Goal: Task Accomplishment & Management: Use online tool/utility

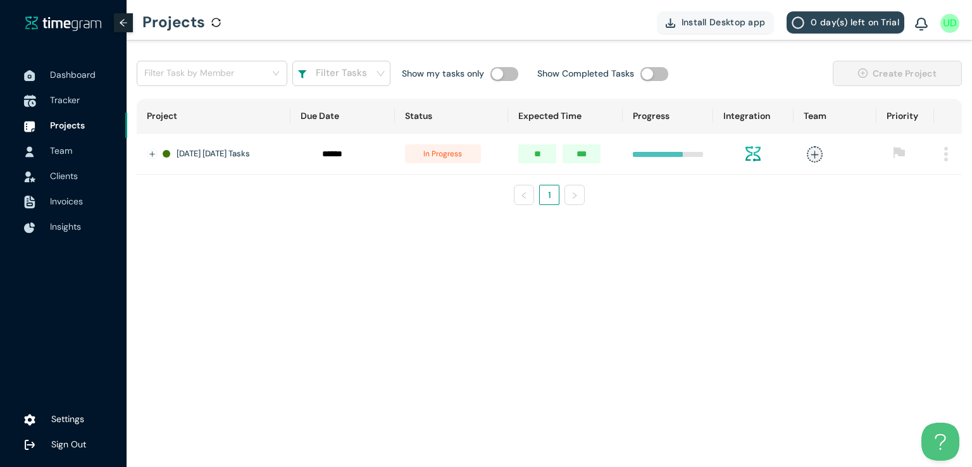
click at [66, 101] on span "Tracker" at bounding box center [65, 99] width 30 height 11
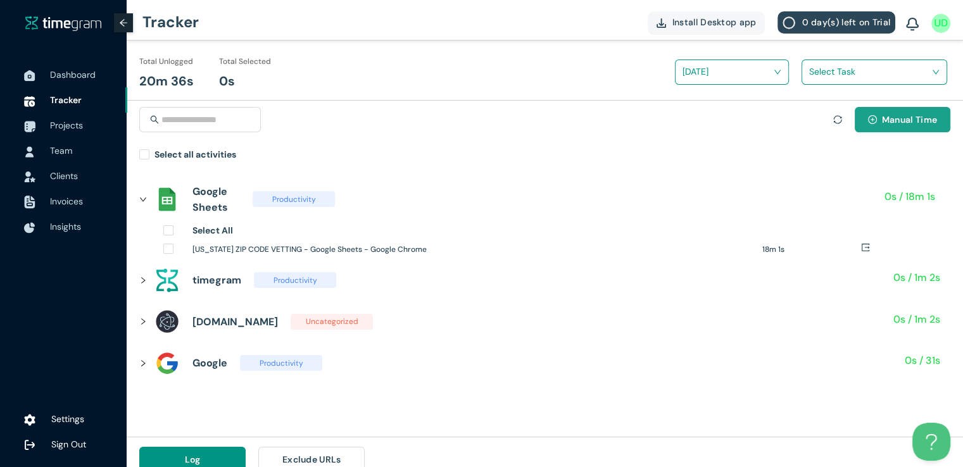
click at [883, 121] on span "Manual Time" at bounding box center [909, 120] width 55 height 14
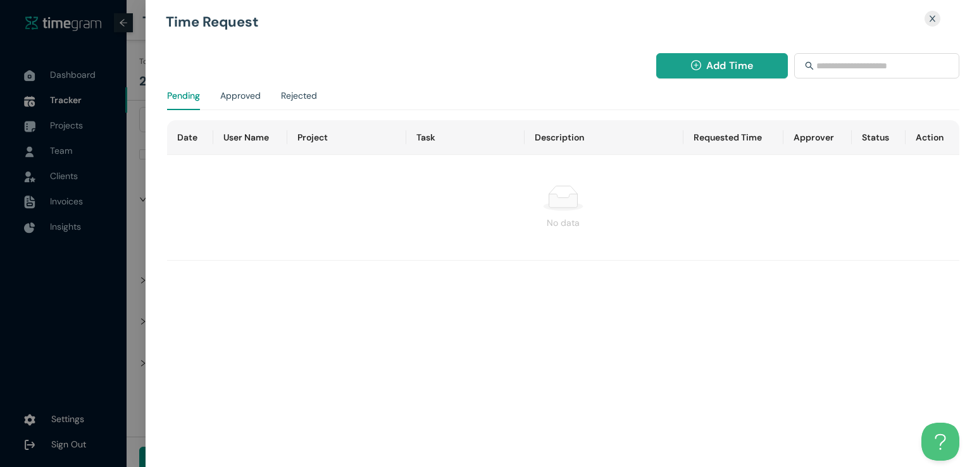
click at [701, 64] on button "Add Time" at bounding box center [722, 65] width 132 height 25
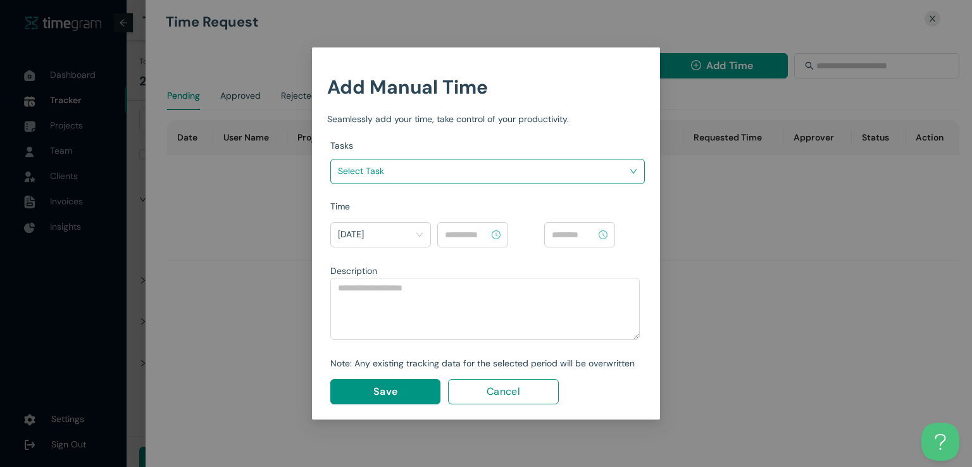
click at [592, 170] on input "search" at bounding box center [483, 170] width 291 height 19
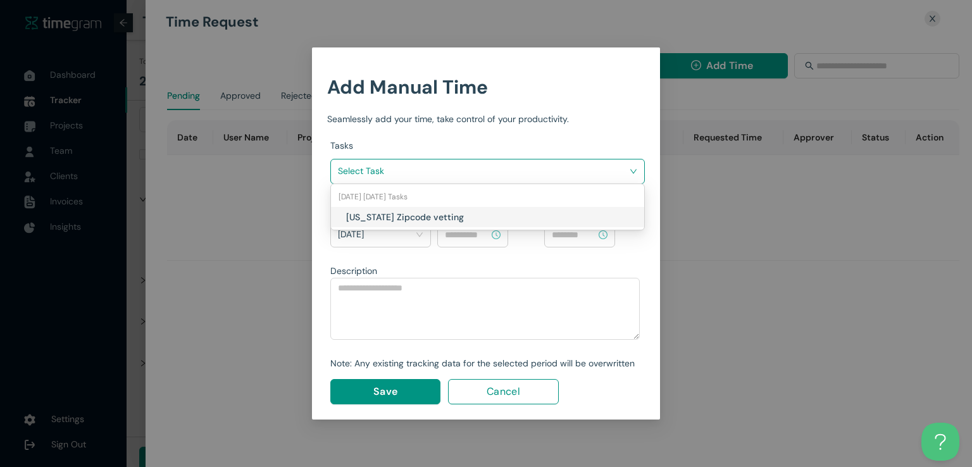
click at [475, 213] on h1 "[US_STATE] Zipcode vetting" at bounding box center [420, 217] width 149 height 14
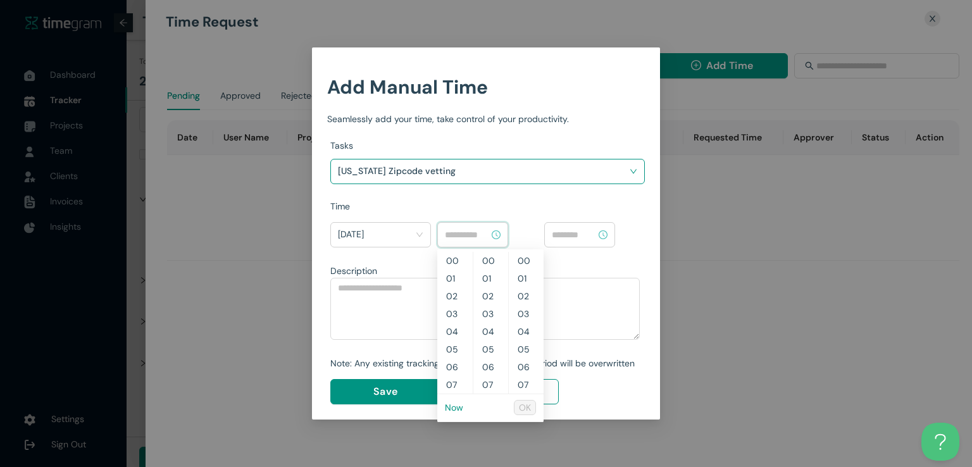
click at [475, 236] on input at bounding box center [467, 235] width 44 height 14
click at [451, 408] on link "Now" at bounding box center [454, 407] width 18 height 11
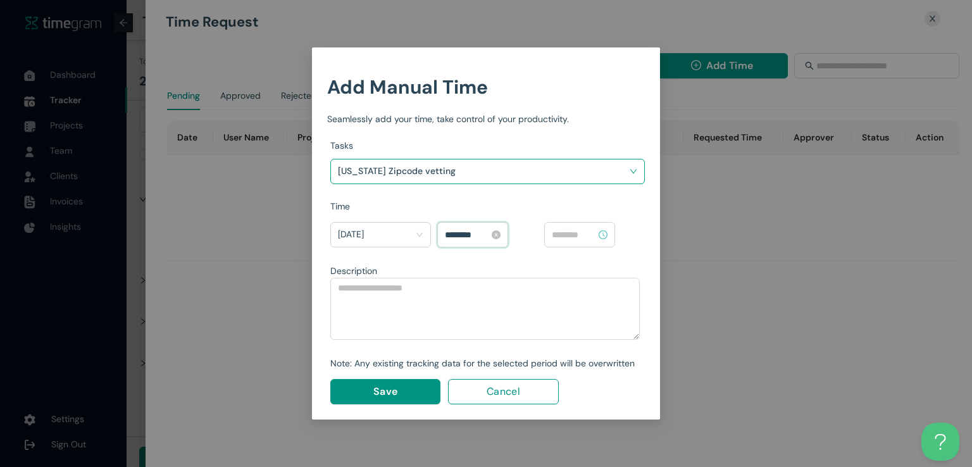
click at [453, 232] on input "********" at bounding box center [467, 235] width 44 height 14
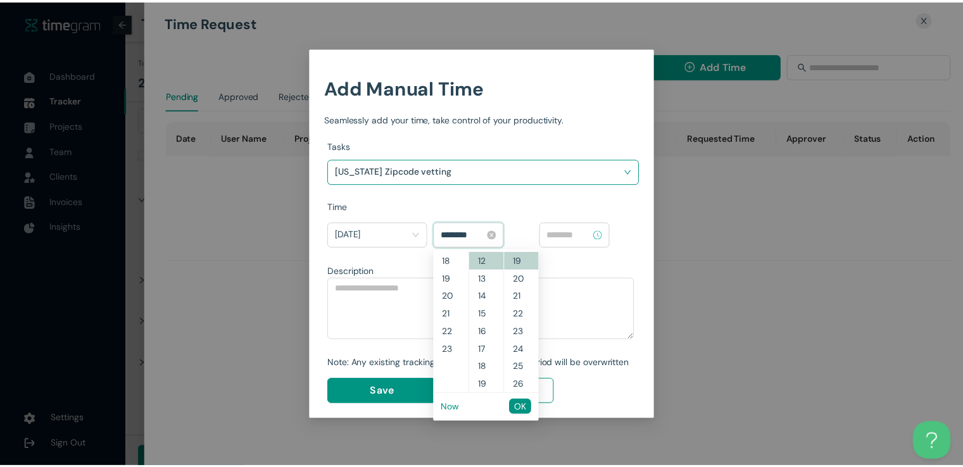
scroll to position [301, 0]
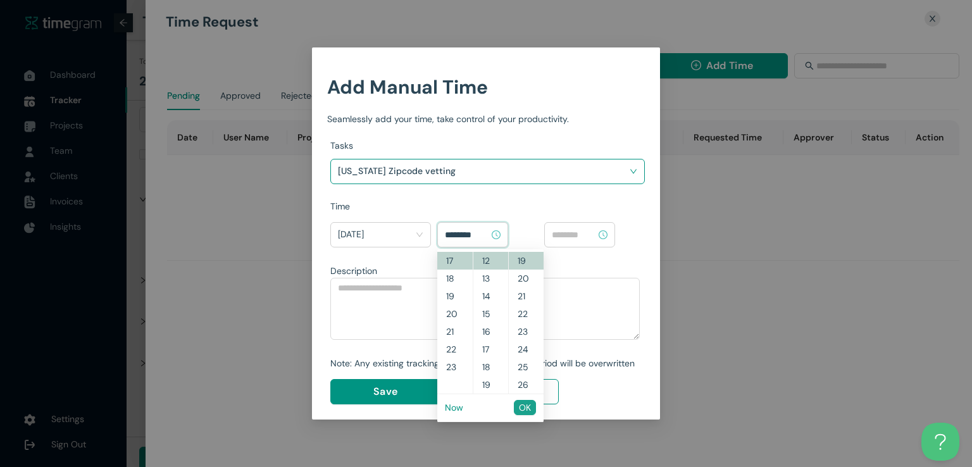
click at [520, 405] on span "OK" at bounding box center [525, 408] width 12 height 14
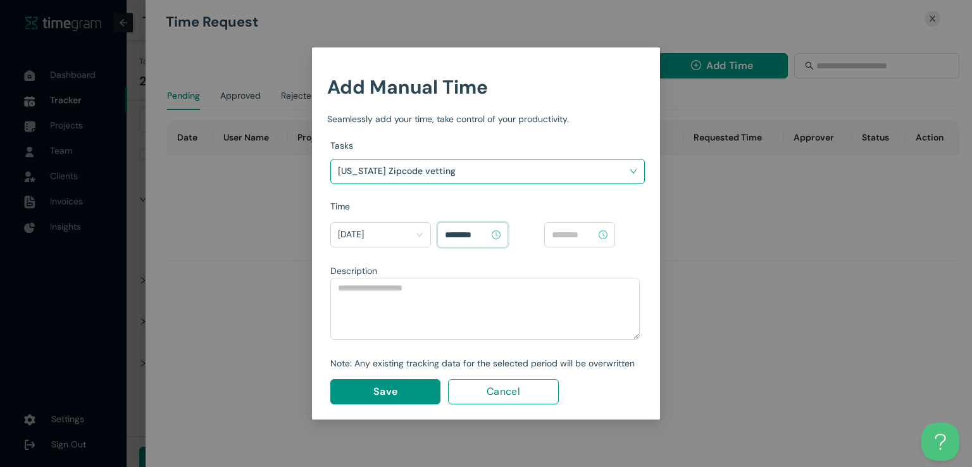
type input "********"
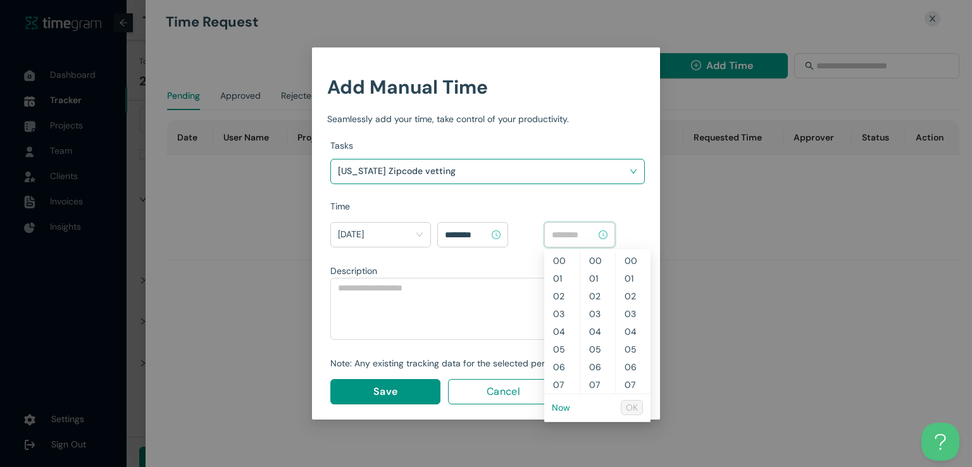
click at [579, 229] on input at bounding box center [574, 235] width 44 height 14
click at [558, 411] on link "Now" at bounding box center [561, 407] width 18 height 11
type input "********"
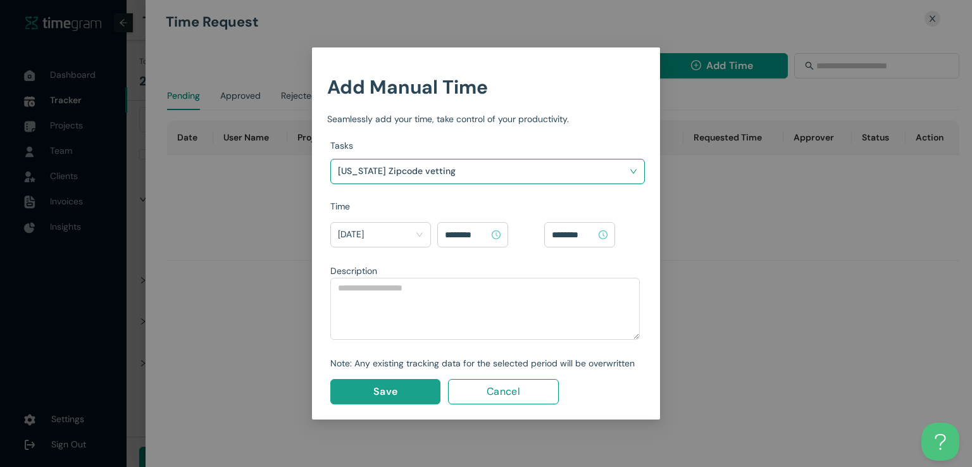
click at [382, 385] on span "Save" at bounding box center [385, 392] width 24 height 16
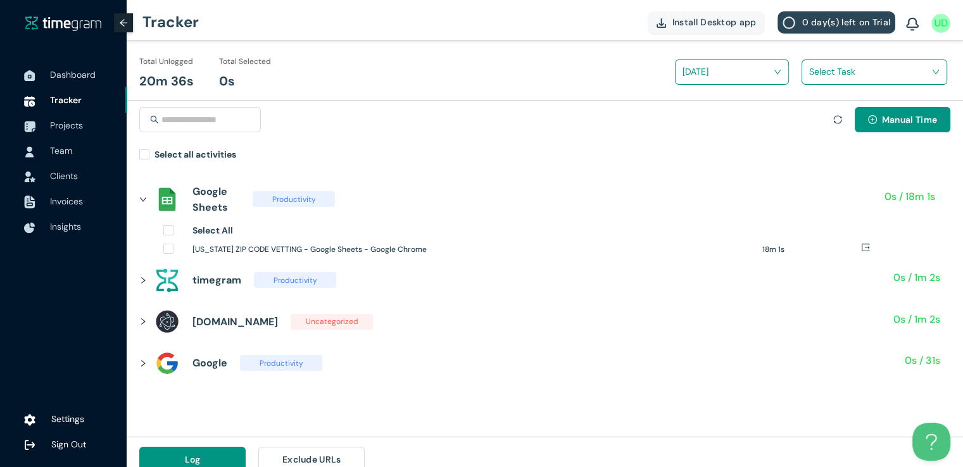
click at [137, 153] on div "Manual Time Select all activities" at bounding box center [545, 133] width 836 height 65
click at [824, 65] on input "search" at bounding box center [870, 71] width 122 height 19
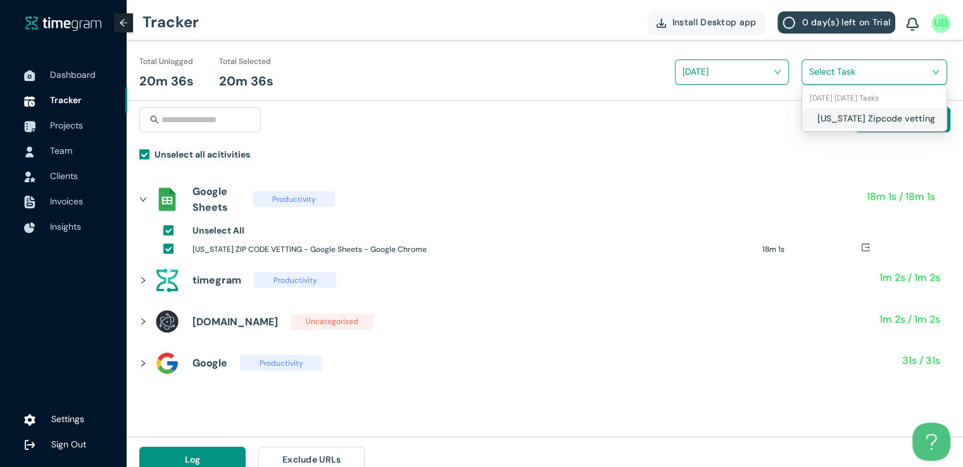
click at [820, 117] on h1 "[US_STATE] Zipcode vetting" at bounding box center [891, 118] width 149 height 14
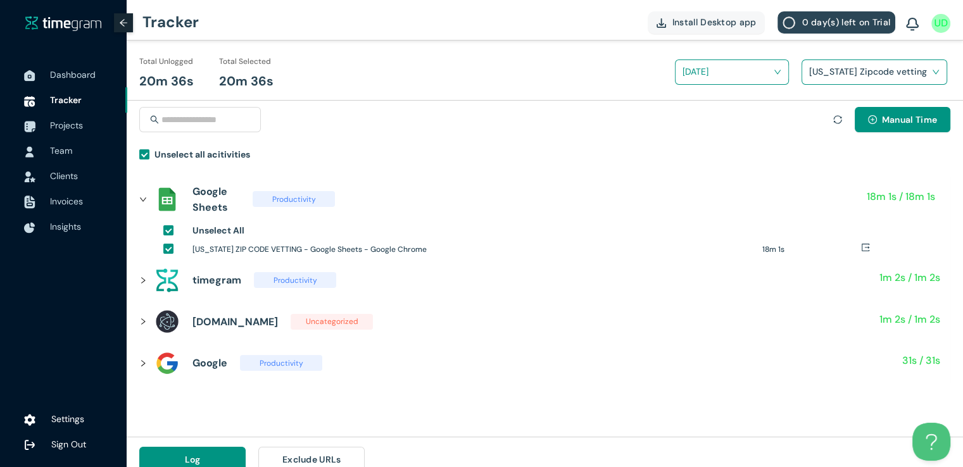
scroll to position [15, 0]
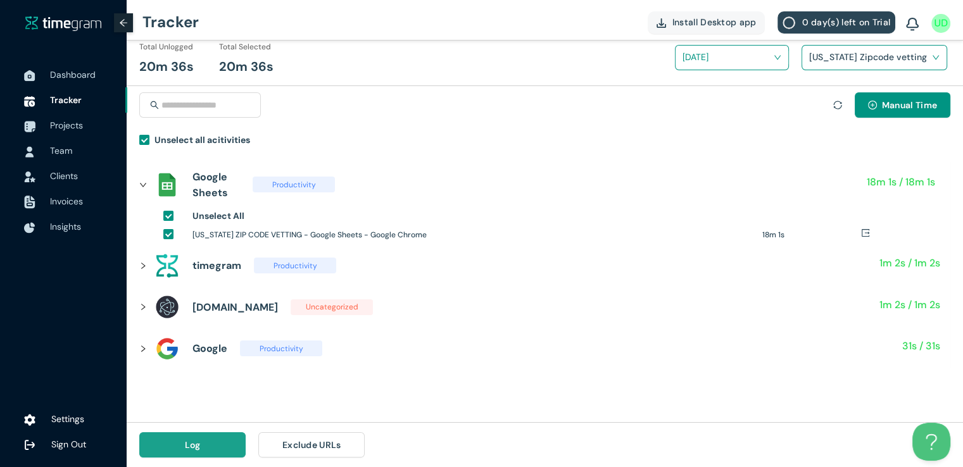
click at [204, 444] on button "Log" at bounding box center [192, 444] width 106 height 25
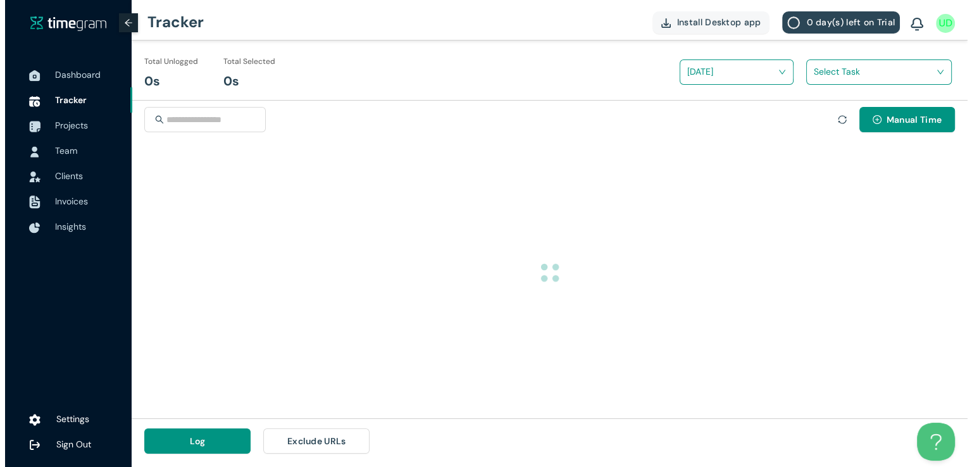
scroll to position [0, 0]
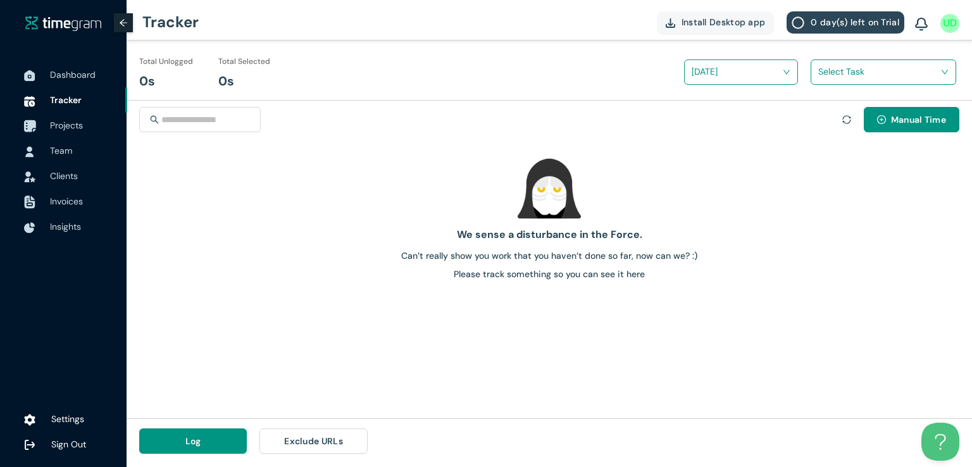
click at [59, 125] on span "Projects" at bounding box center [66, 125] width 33 height 11
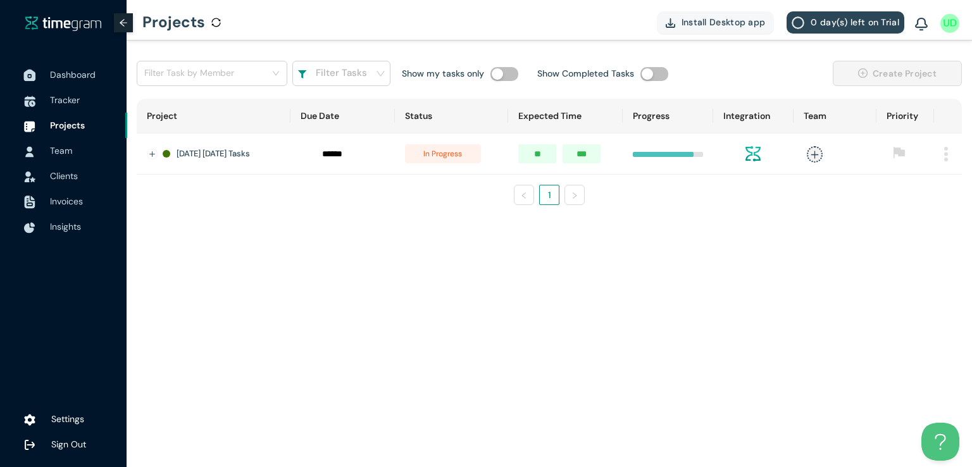
click at [68, 78] on span "Dashboard" at bounding box center [73, 74] width 46 height 11
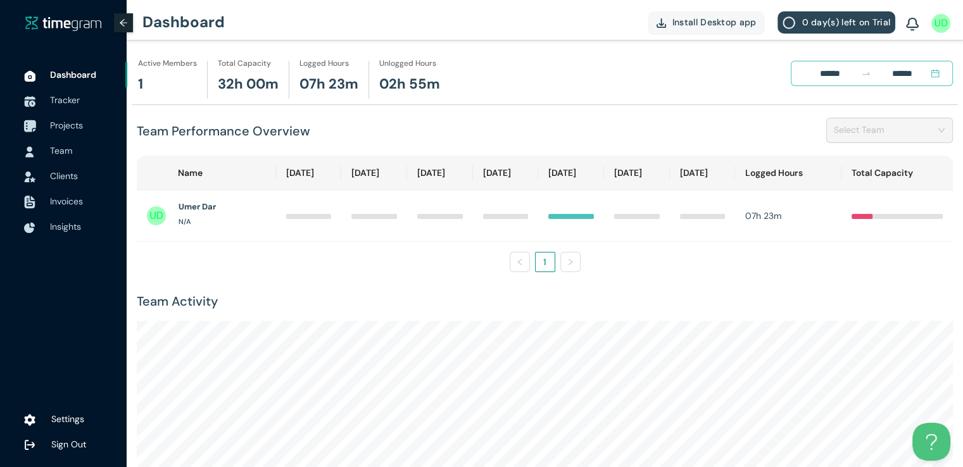
click at [62, 124] on span "Projects" at bounding box center [66, 125] width 33 height 11
